Goal: Task Accomplishment & Management: Use online tool/utility

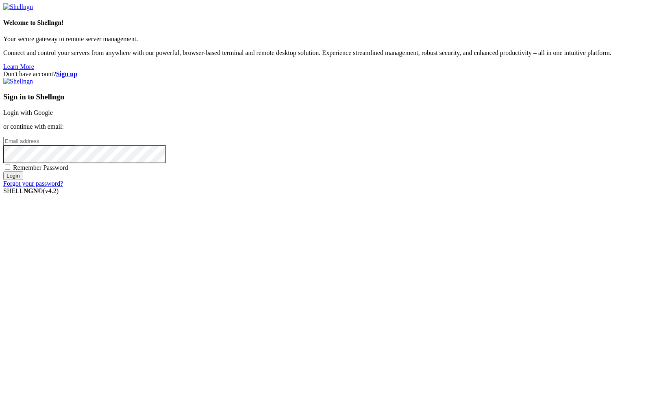
click at [53, 116] on link "Login with Google" at bounding box center [28, 112] width 50 height 7
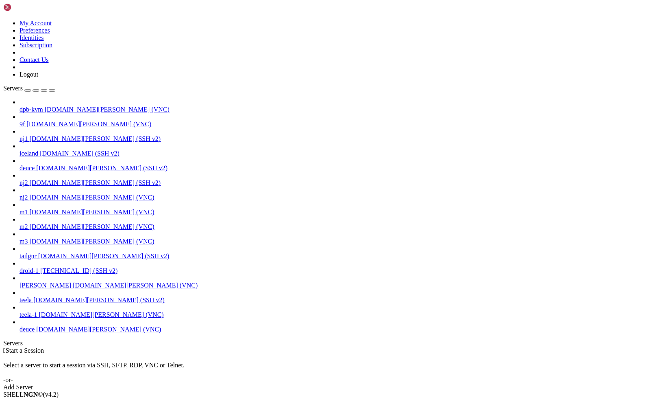
click at [35, 332] on span "deuce" at bounding box center [27, 328] width 15 height 7
click at [52, 90] on icon "button" at bounding box center [52, 90] width 0 height 0
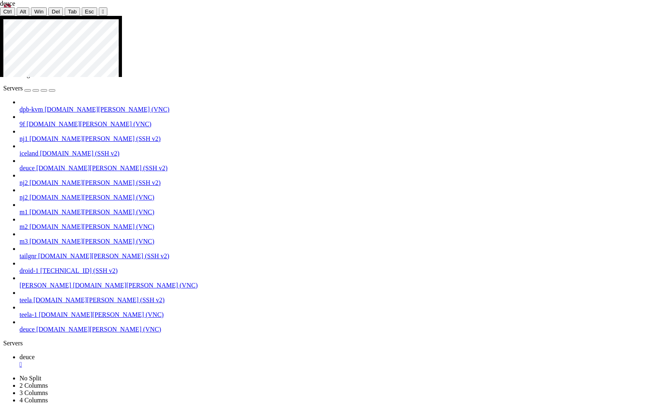
click at [0, 16] on icon at bounding box center [0, 16] width 0 height 0
click at [68, 11] on span "Tab" at bounding box center [72, 12] width 9 height 6
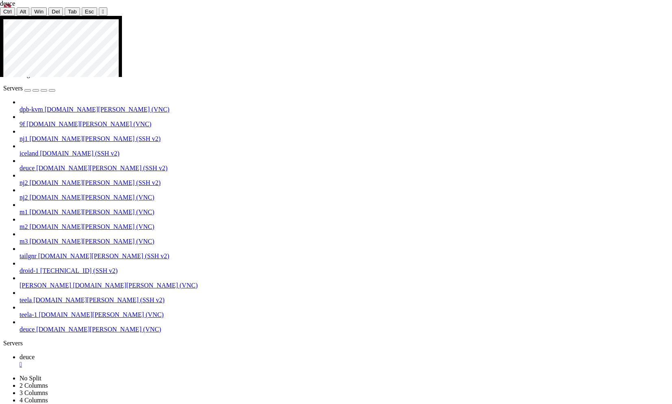
click at [0, 16] on icon at bounding box center [0, 16] width 0 height 0
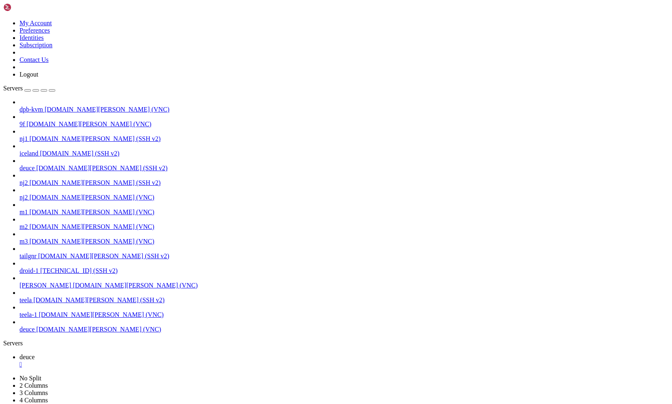
click at [3, 374] on link at bounding box center [3, 374] width 0 height 0
click at [3, 374] on icon at bounding box center [3, 374] width 0 height 0
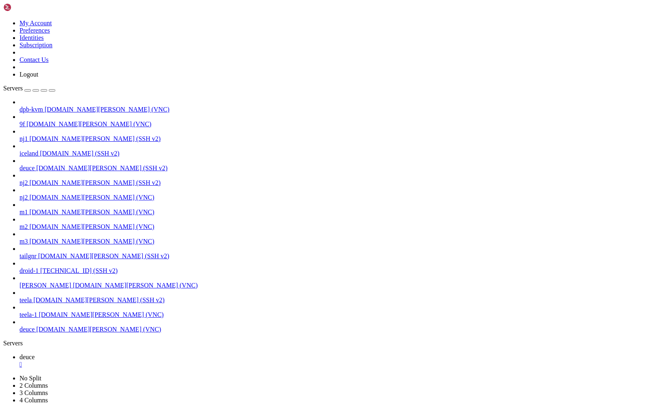
click at [6, 339] on div "Servers" at bounding box center [336, 342] width 666 height 7
click at [20, 120] on link "9f [DOMAIN_NAME][PERSON_NAME] (VNC)" at bounding box center [345, 123] width 650 height 7
